Goal: Transaction & Acquisition: Purchase product/service

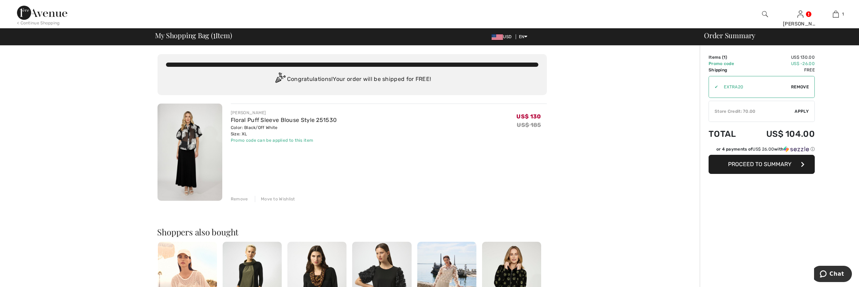
click at [761, 111] on div "Store Credit: 70.00" at bounding box center [752, 111] width 86 height 6
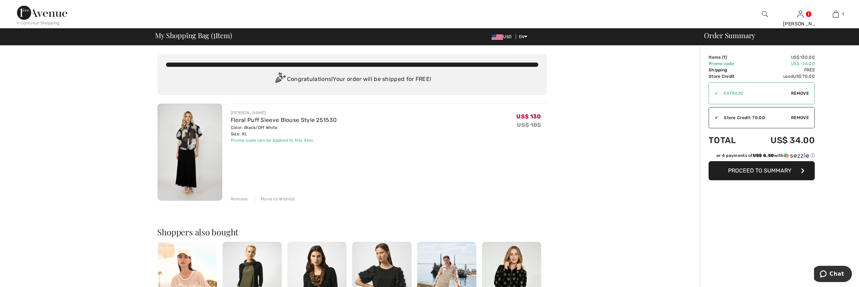
click at [743, 173] on span "Proceed to Summary" at bounding box center [759, 170] width 63 height 7
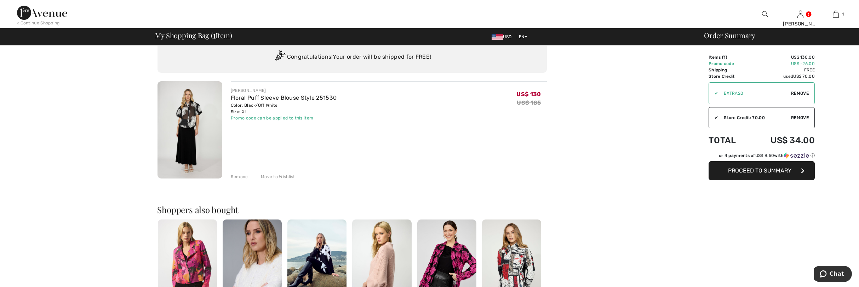
scroll to position [14, 0]
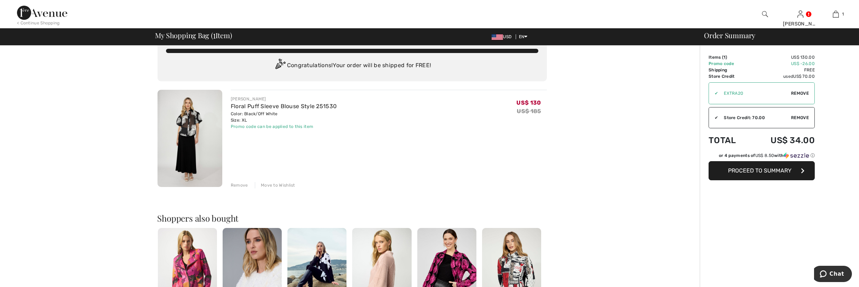
click at [761, 172] on span "Proceed to Summary" at bounding box center [759, 170] width 63 height 7
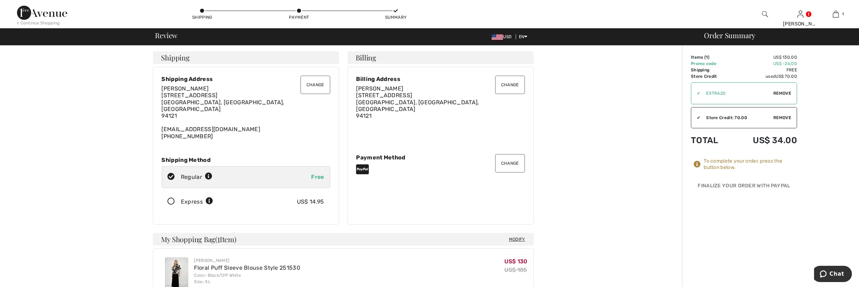
click at [784, 118] on span "Remove" at bounding box center [782, 118] width 18 height 6
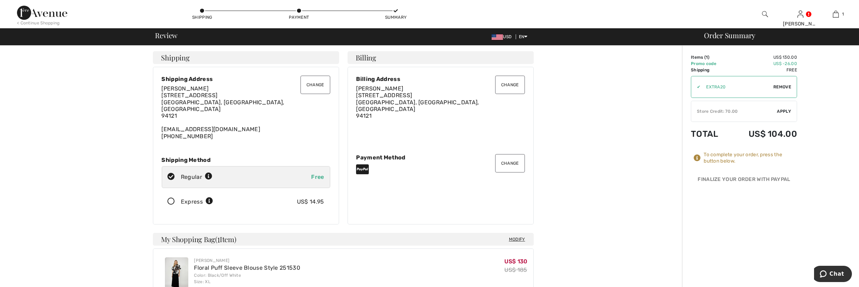
click at [774, 110] on div "Store Credit: 70.00" at bounding box center [734, 111] width 86 height 6
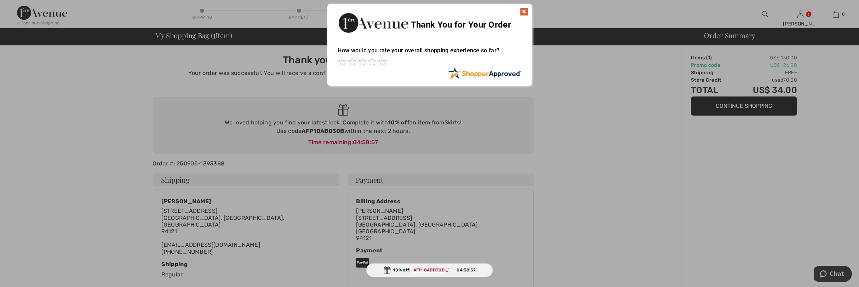
click at [521, 13] on img at bounding box center [524, 11] width 8 height 8
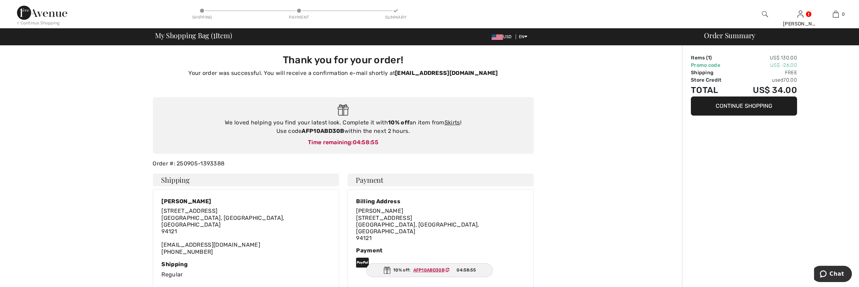
click at [431, 269] on ins "AFP10ABD30B" at bounding box center [428, 270] width 31 height 5
click at [746, 103] on button "Continue Shopping" at bounding box center [744, 106] width 106 height 19
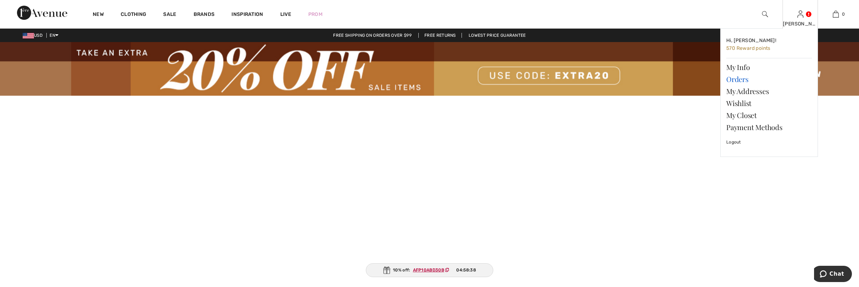
click at [740, 78] on link "Orders" at bounding box center [769, 79] width 86 height 12
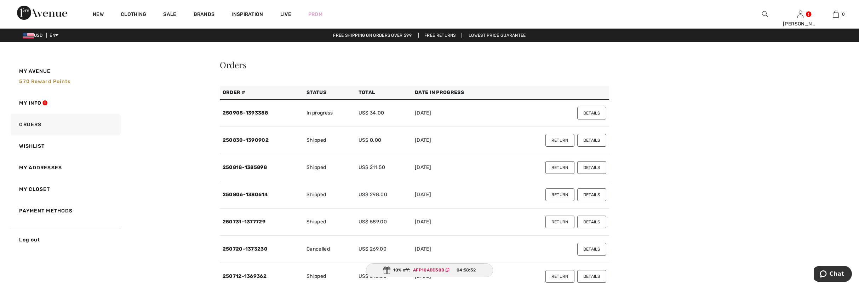
click at [599, 114] on button "Details" at bounding box center [591, 113] width 29 height 13
